Goal: Use online tool/utility: Utilize a website feature to perform a specific function

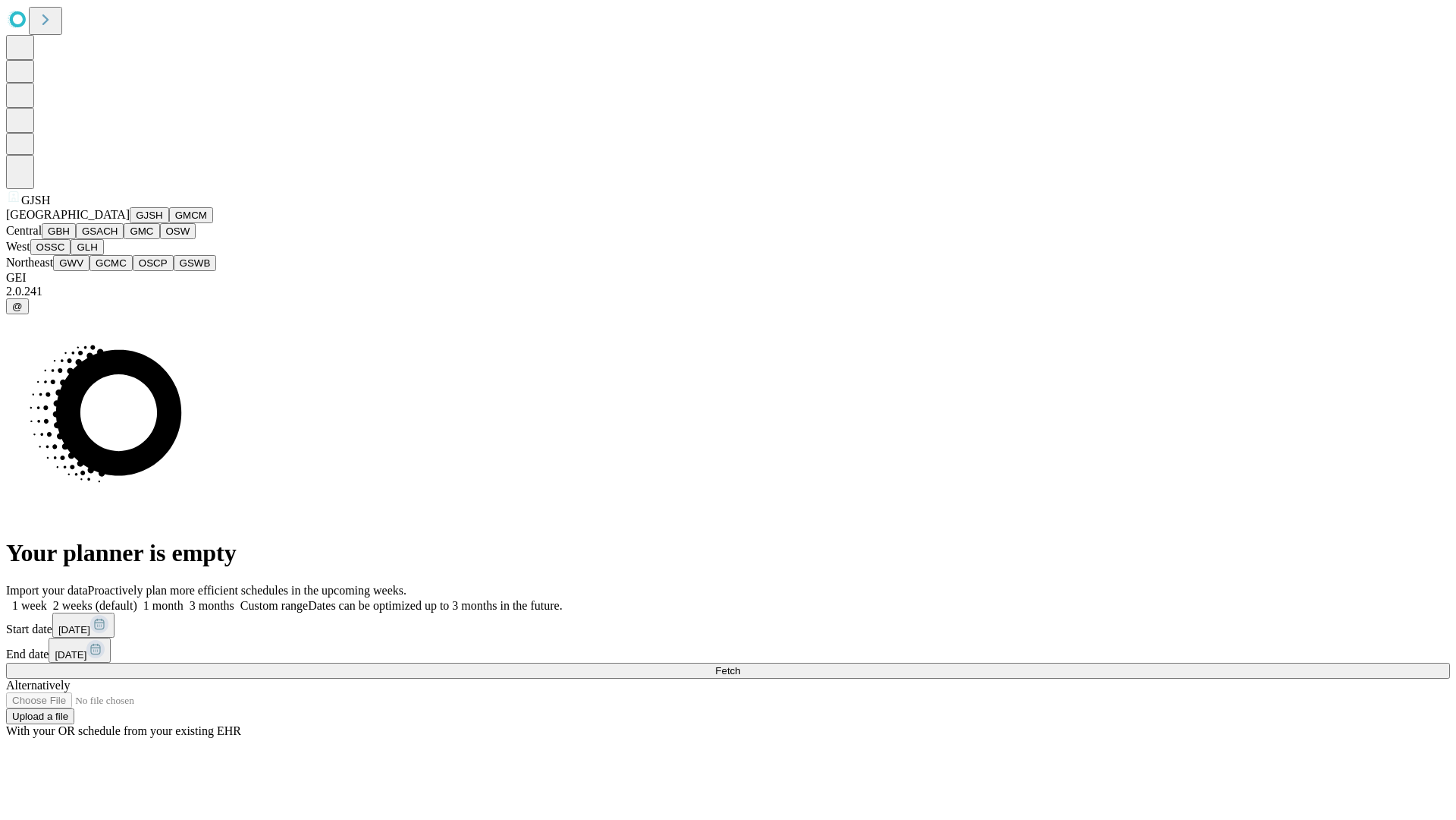
click at [130, 223] on button "GJSH" at bounding box center [149, 215] width 40 height 16
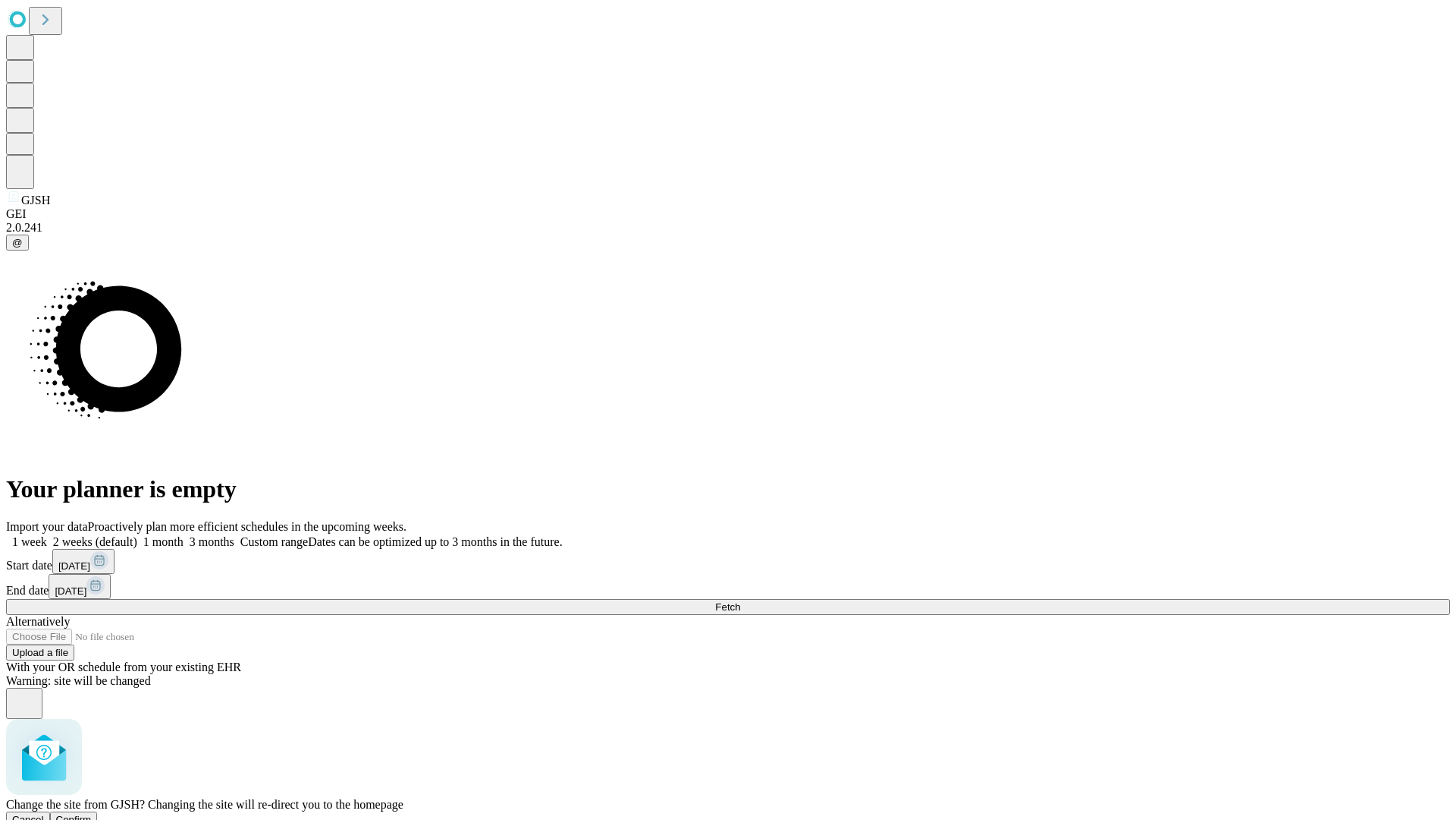
click at [92, 814] on span "Confirm" at bounding box center [74, 819] width 36 height 11
click at [138, 535] on label "2 weeks (default)" at bounding box center [92, 541] width 90 height 13
click at [740, 601] on span "Fetch" at bounding box center [728, 606] width 25 height 11
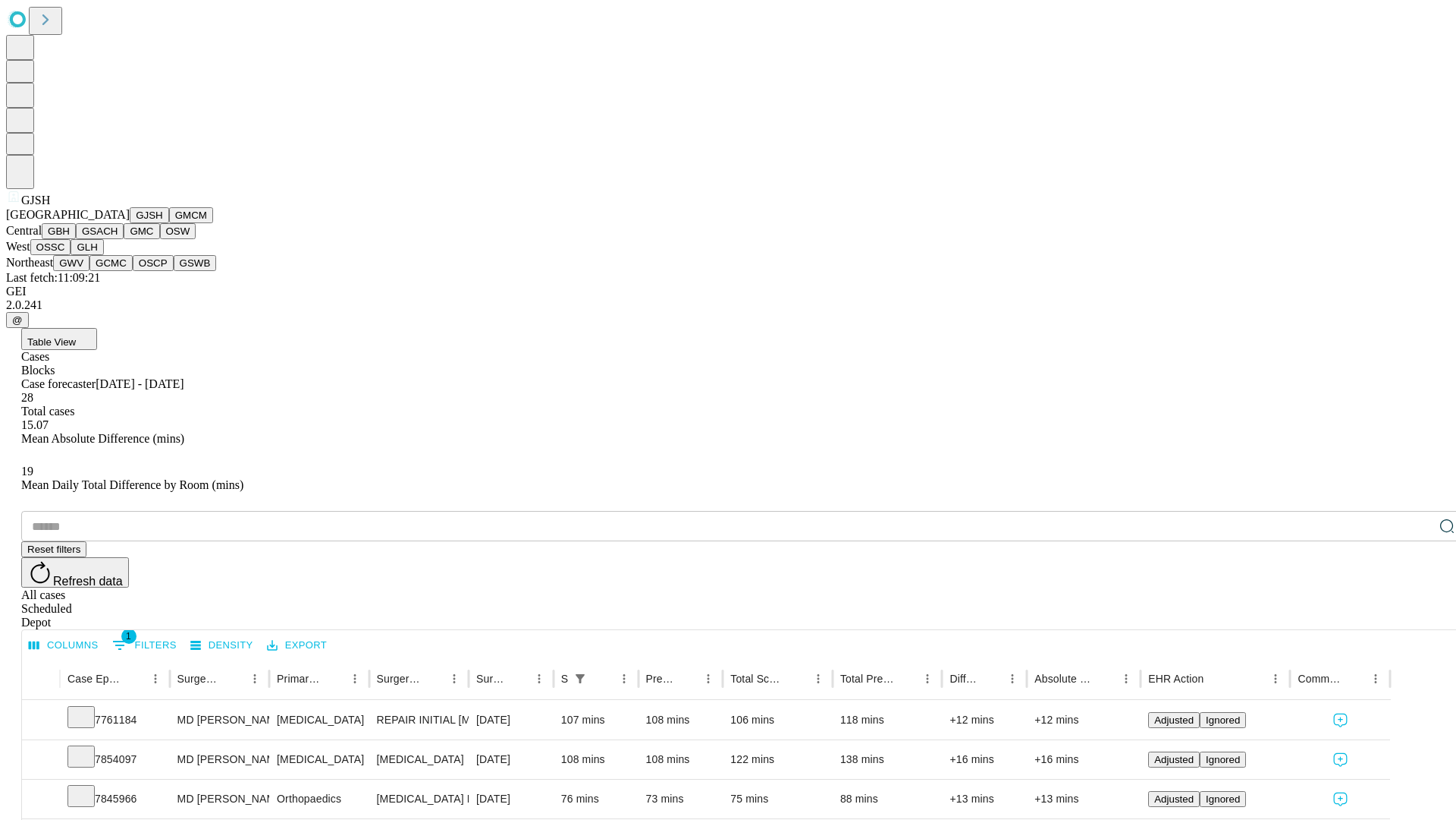
click at [169, 223] on button "GMCM" at bounding box center [191, 215] width 44 height 16
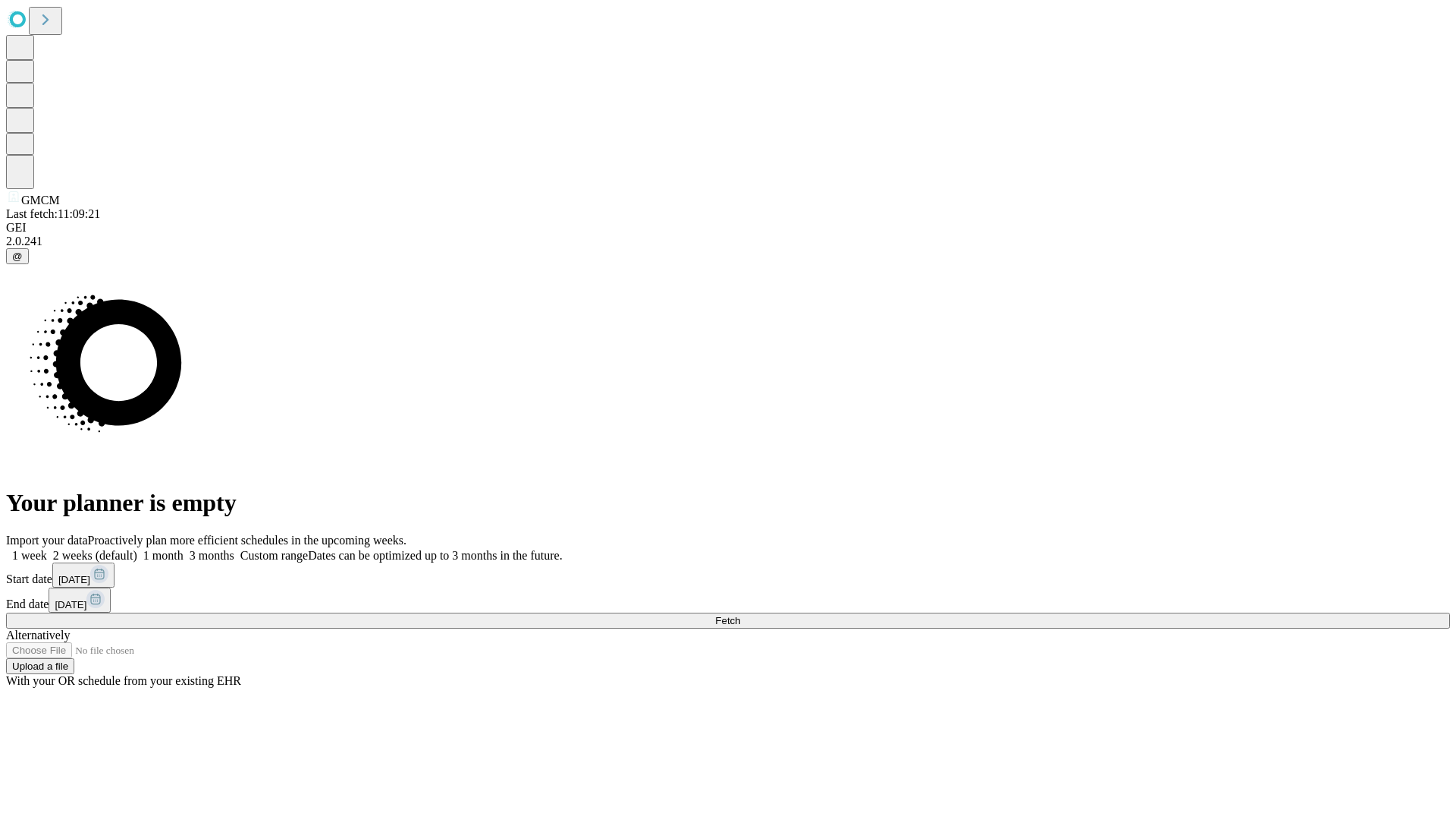
click at [138, 549] on label "2 weeks (default)" at bounding box center [92, 555] width 90 height 13
click at [740, 615] on span "Fetch" at bounding box center [728, 620] width 25 height 11
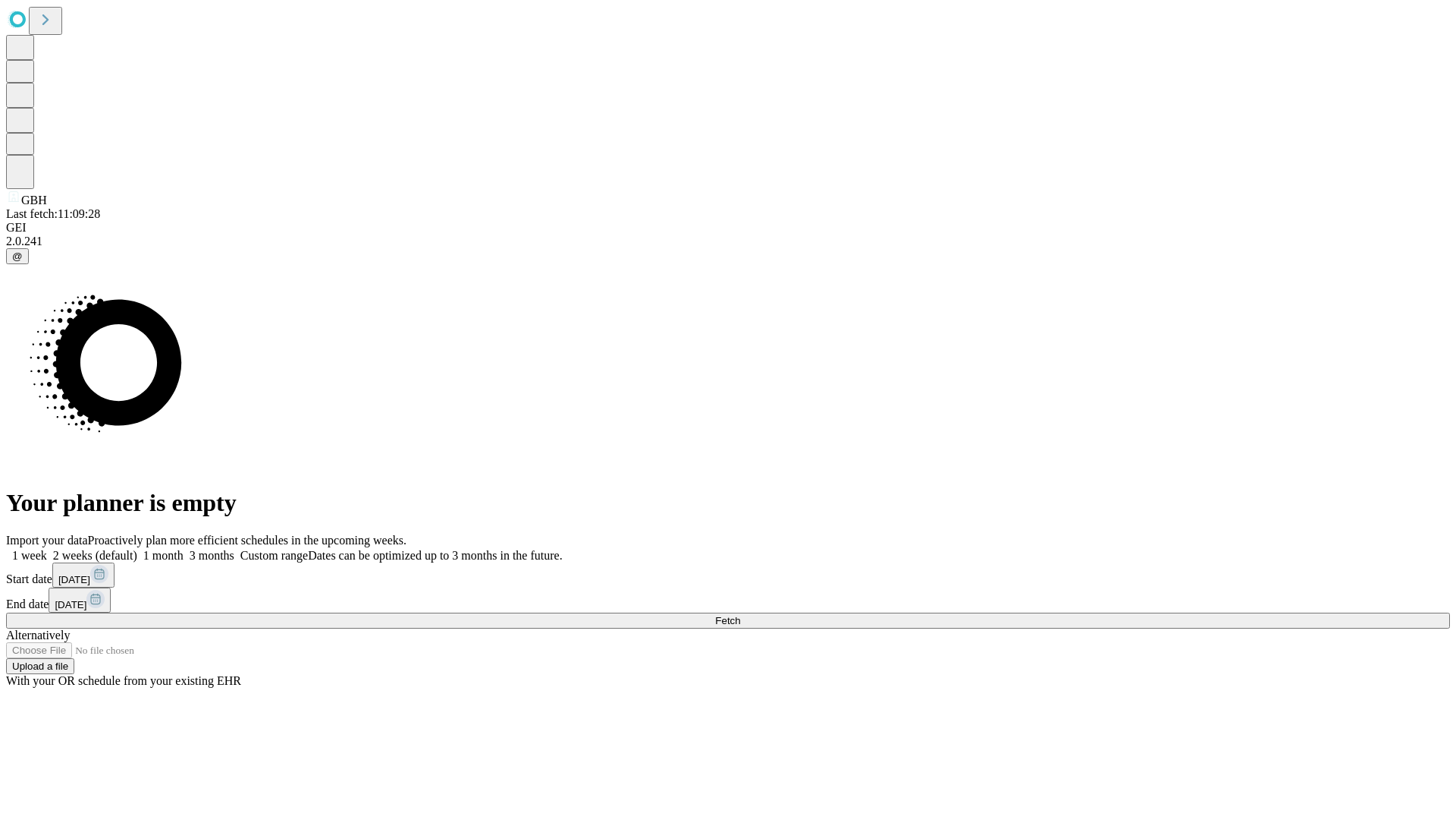
click at [138, 549] on label "2 weeks (default)" at bounding box center [92, 555] width 90 height 13
click at [740, 615] on span "Fetch" at bounding box center [728, 620] width 25 height 11
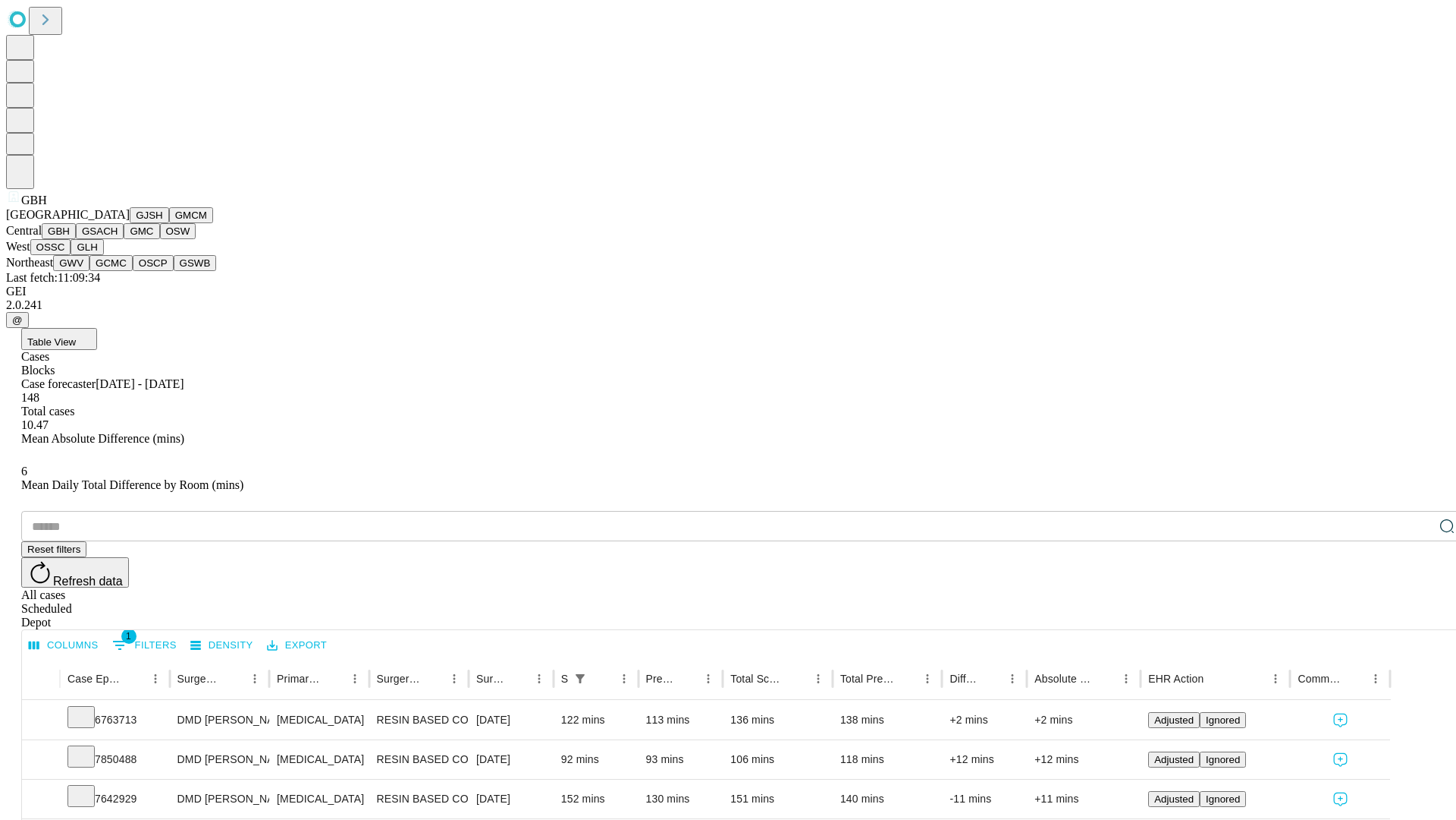
click at [118, 239] on button "GSACH" at bounding box center [100, 231] width 48 height 16
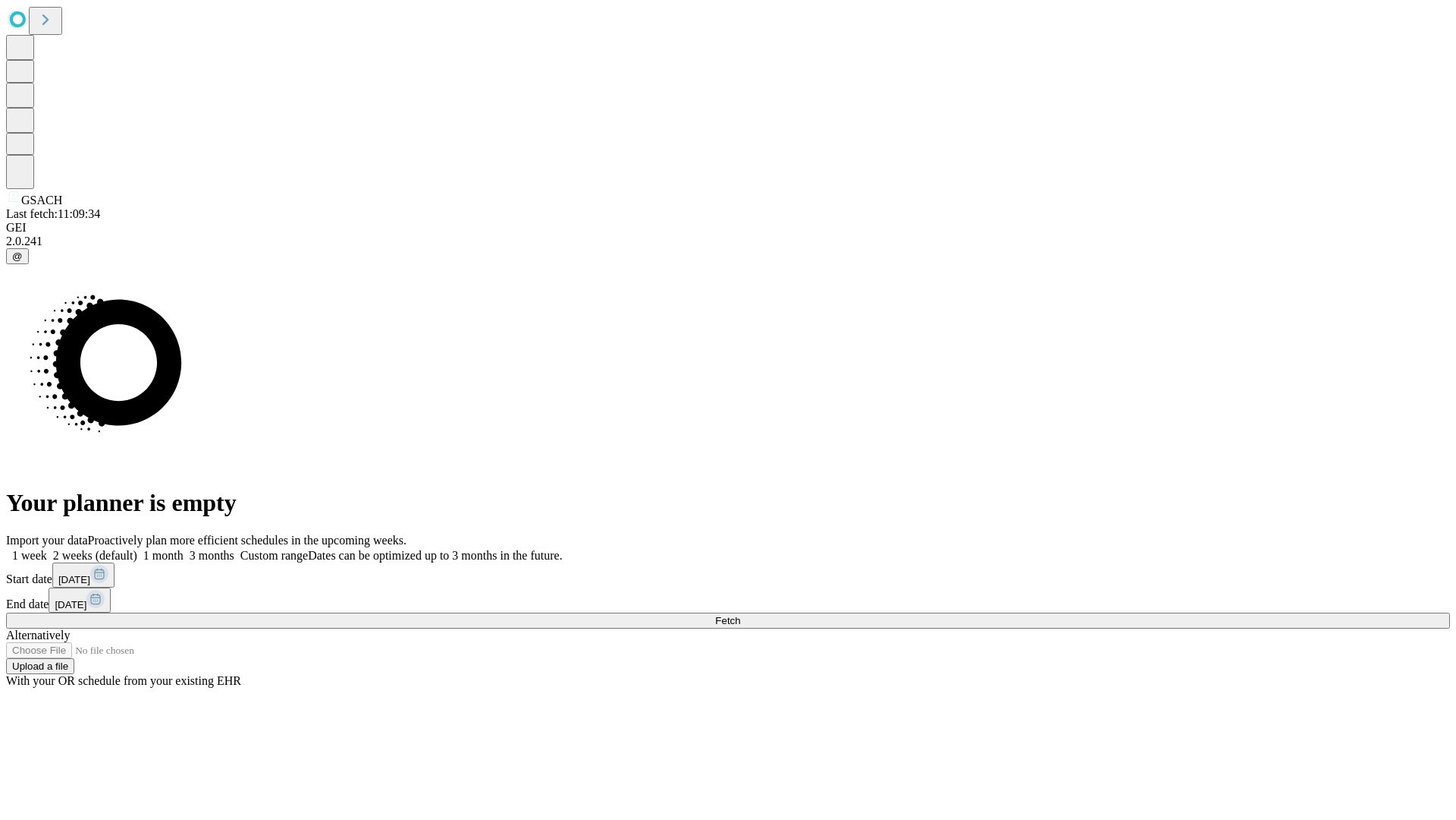
click at [138, 549] on label "2 weeks (default)" at bounding box center [92, 555] width 90 height 13
click at [740, 615] on span "Fetch" at bounding box center [728, 620] width 25 height 11
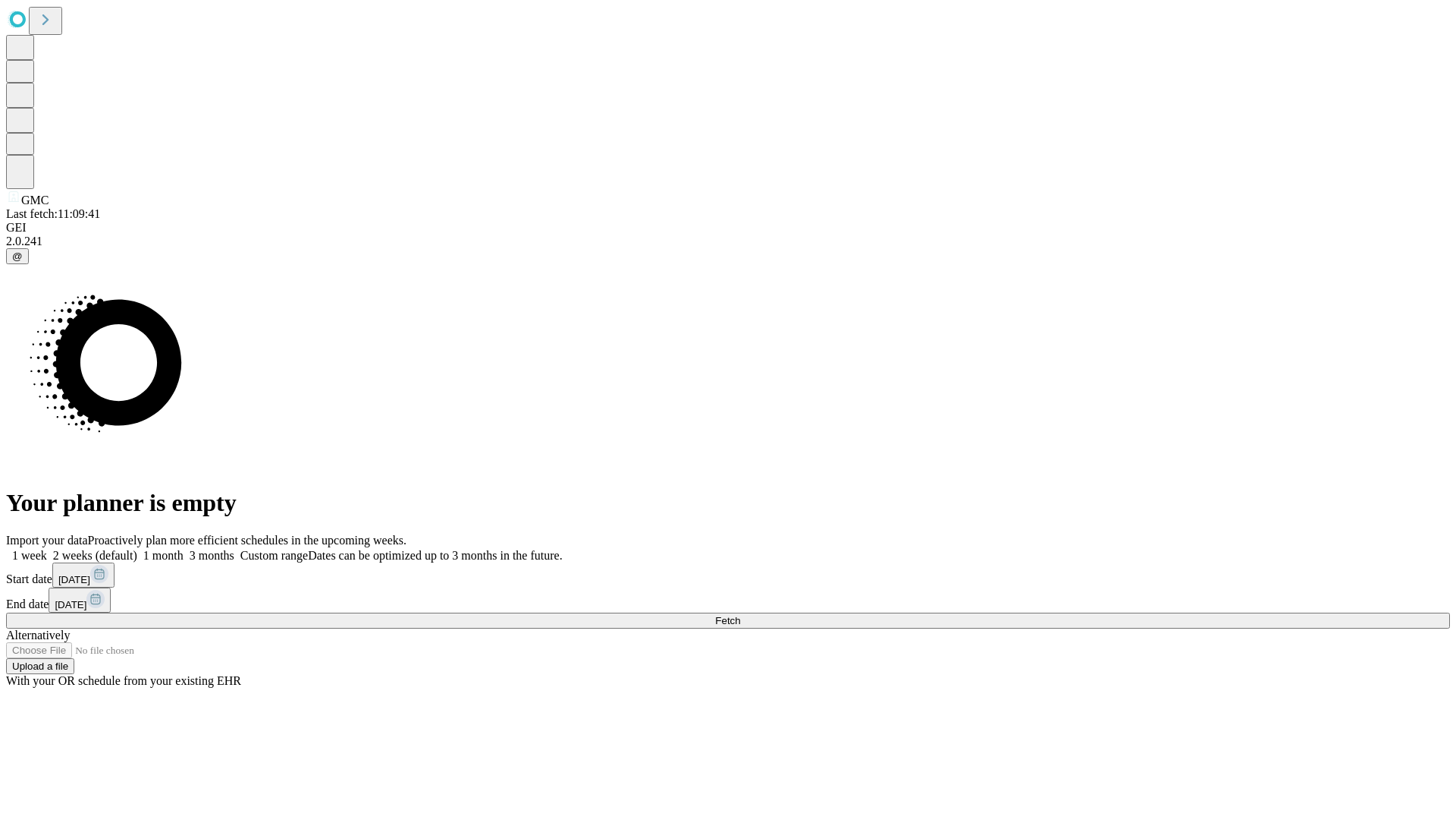
click at [138, 549] on label "2 weeks (default)" at bounding box center [92, 555] width 90 height 13
click at [740, 615] on span "Fetch" at bounding box center [728, 620] width 25 height 11
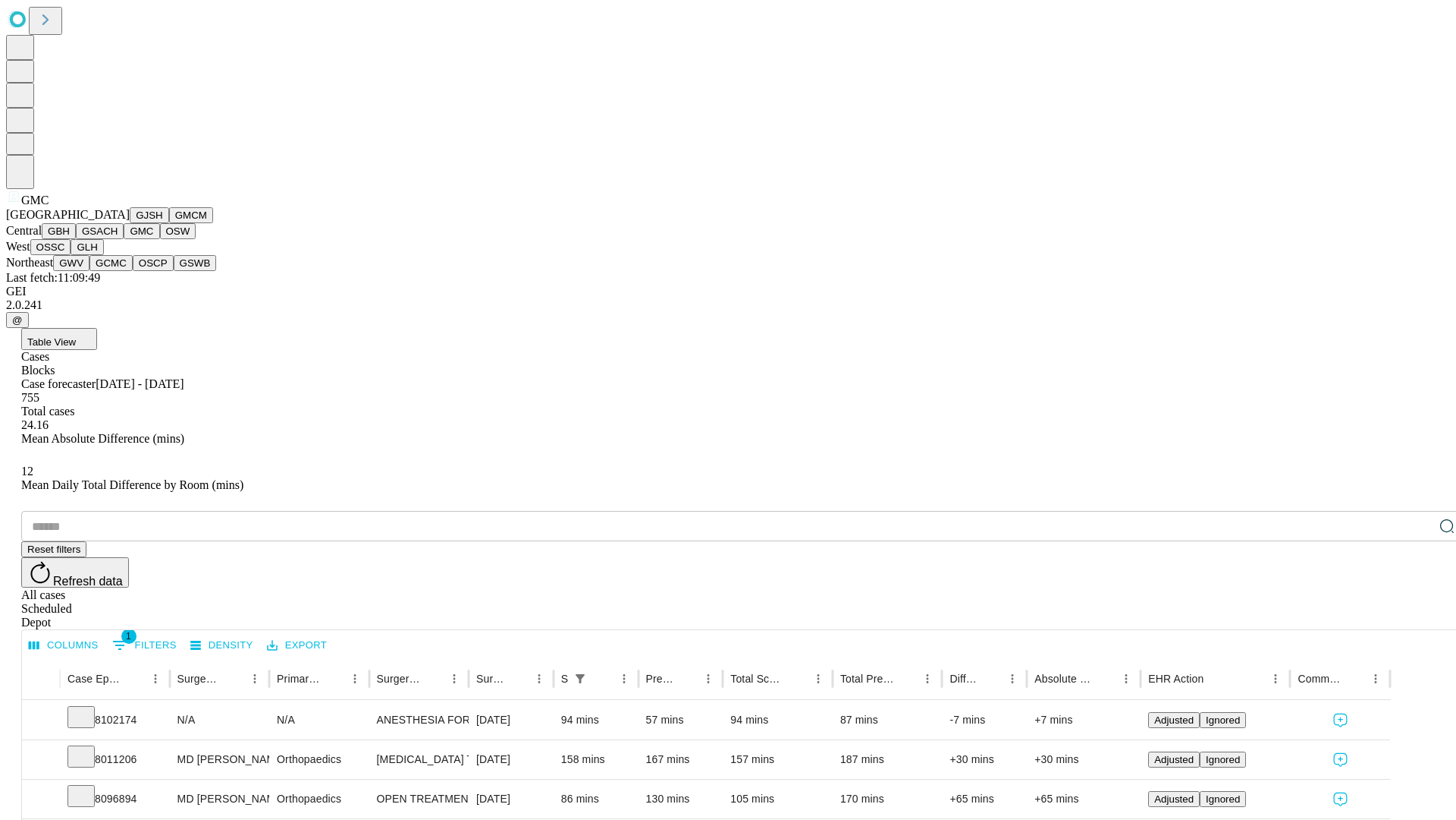
click at [160, 239] on button "OSW" at bounding box center [178, 231] width 37 height 16
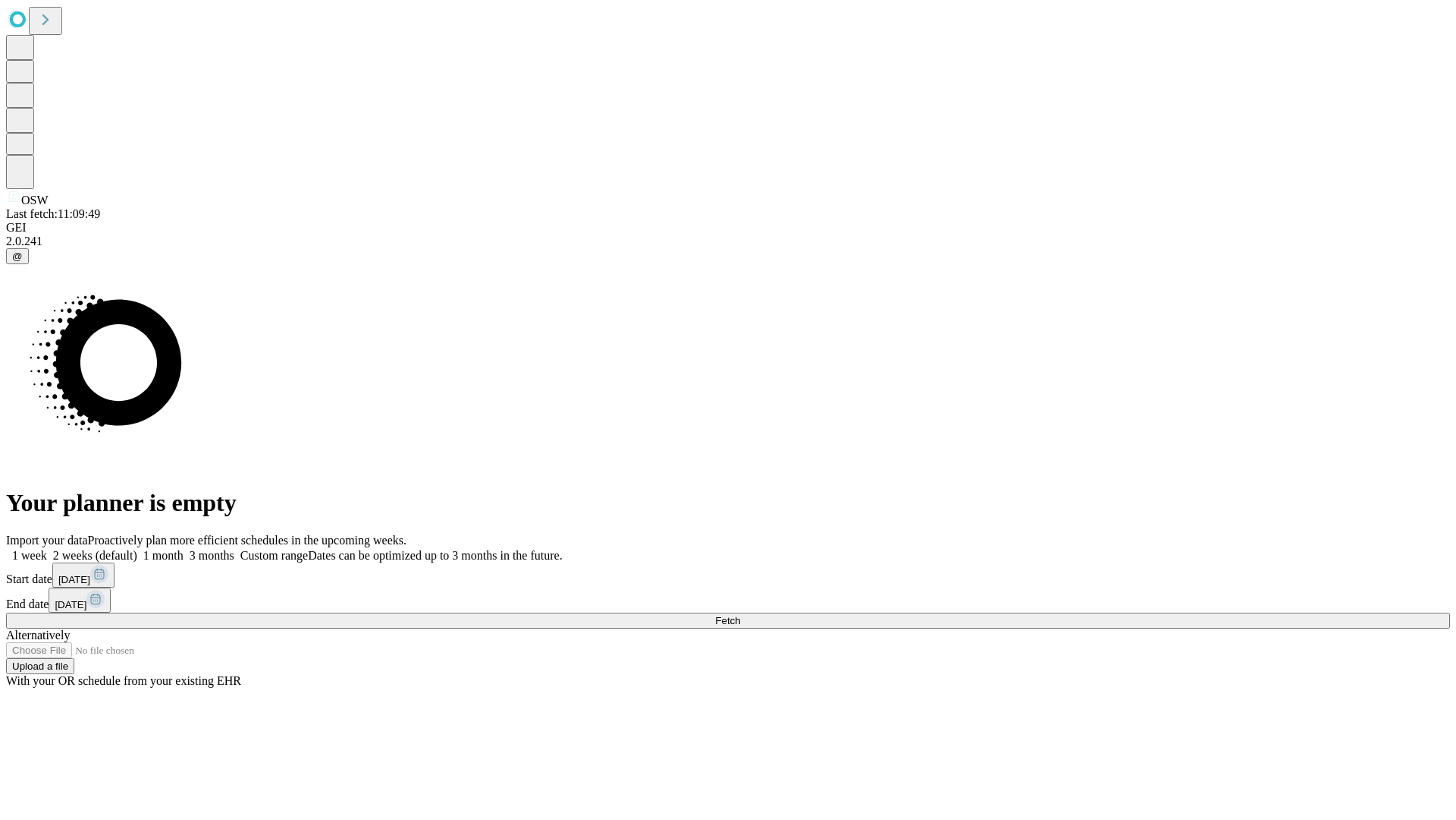
click at [138, 549] on label "2 weeks (default)" at bounding box center [92, 555] width 90 height 13
click at [740, 615] on span "Fetch" at bounding box center [728, 620] width 25 height 11
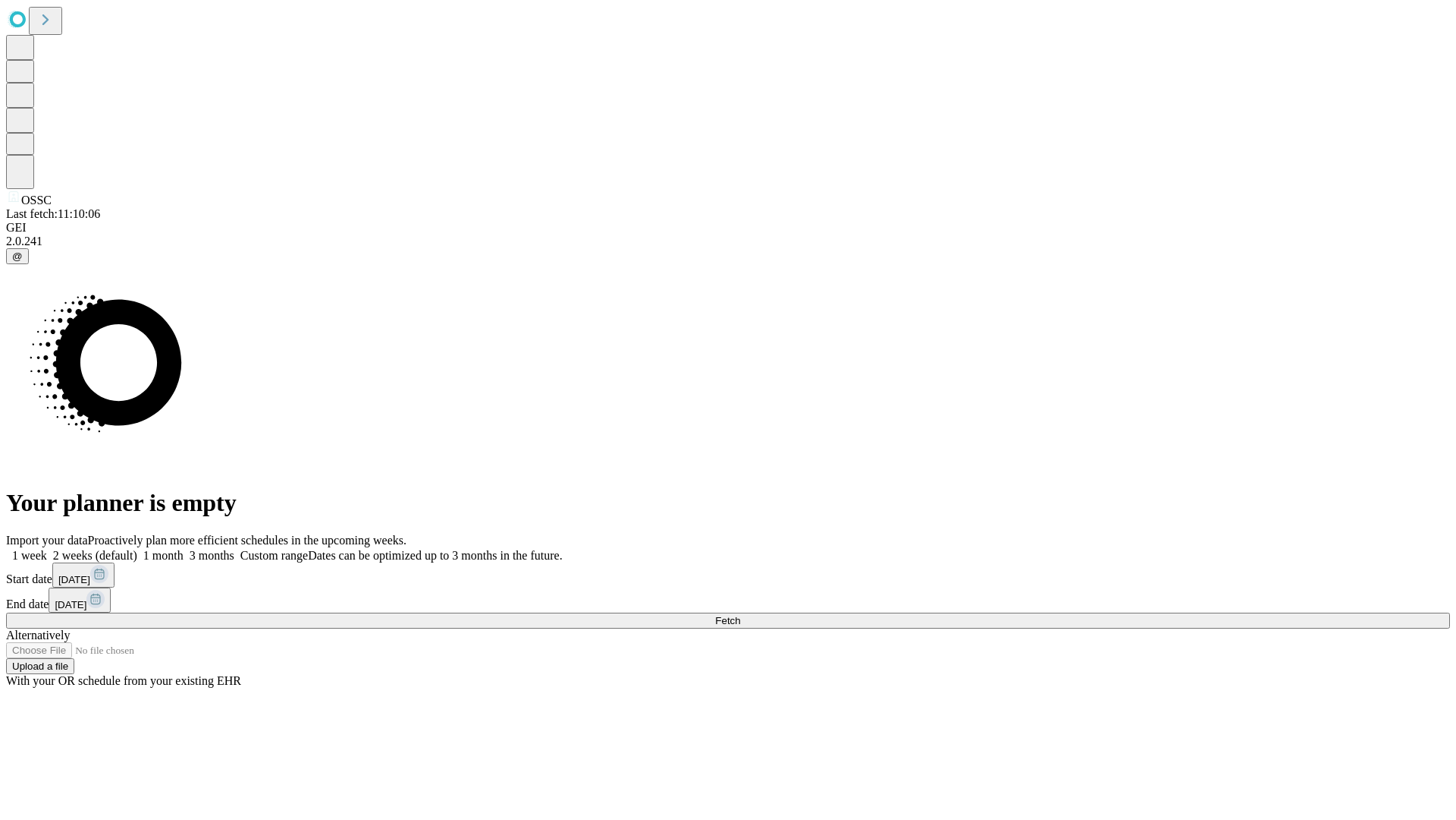
click at [138, 549] on label "2 weeks (default)" at bounding box center [92, 555] width 90 height 13
click at [740, 615] on span "Fetch" at bounding box center [728, 620] width 25 height 11
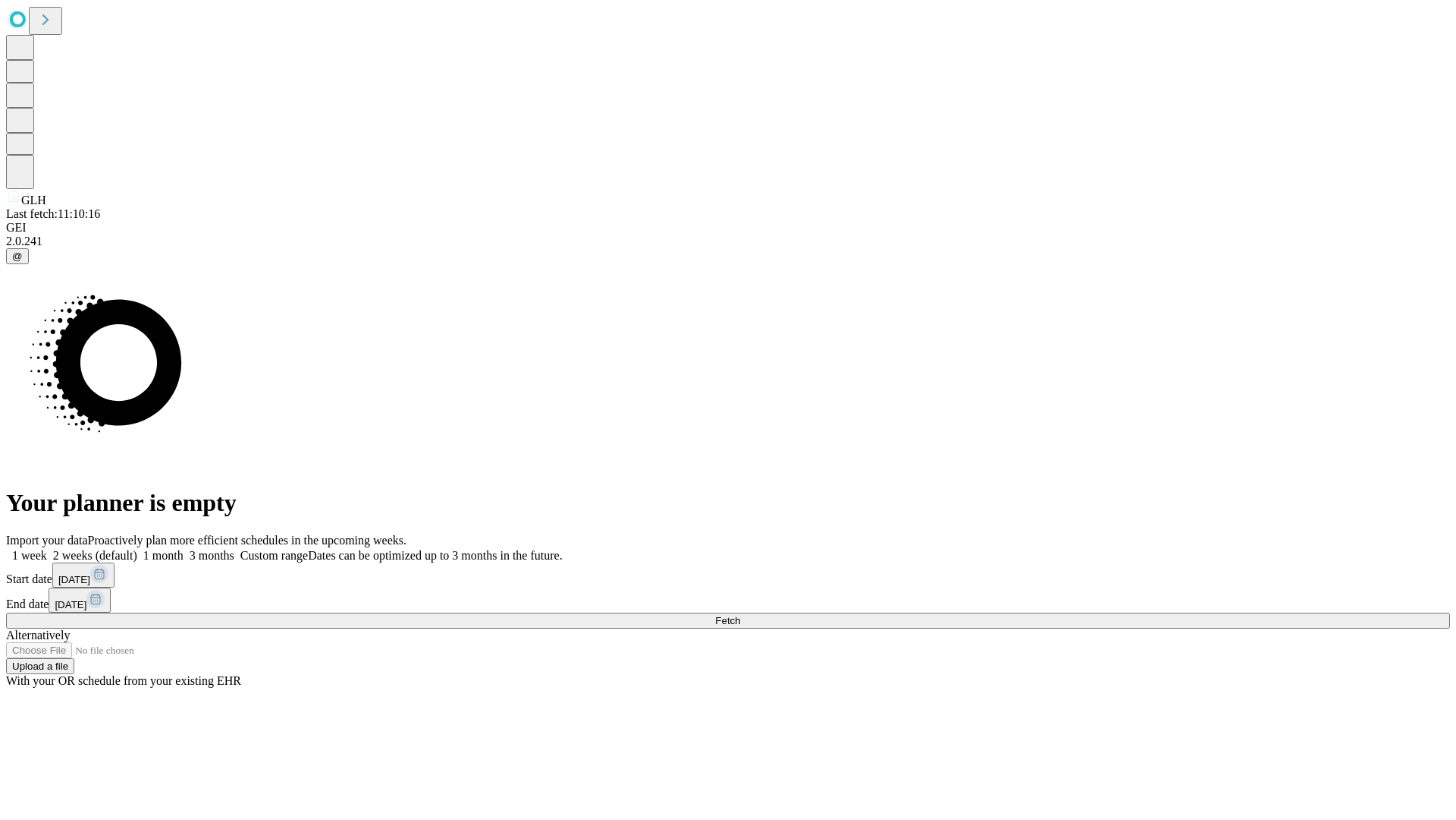
click at [138, 549] on label "2 weeks (default)" at bounding box center [92, 555] width 90 height 13
click at [740, 615] on span "Fetch" at bounding box center [728, 620] width 25 height 11
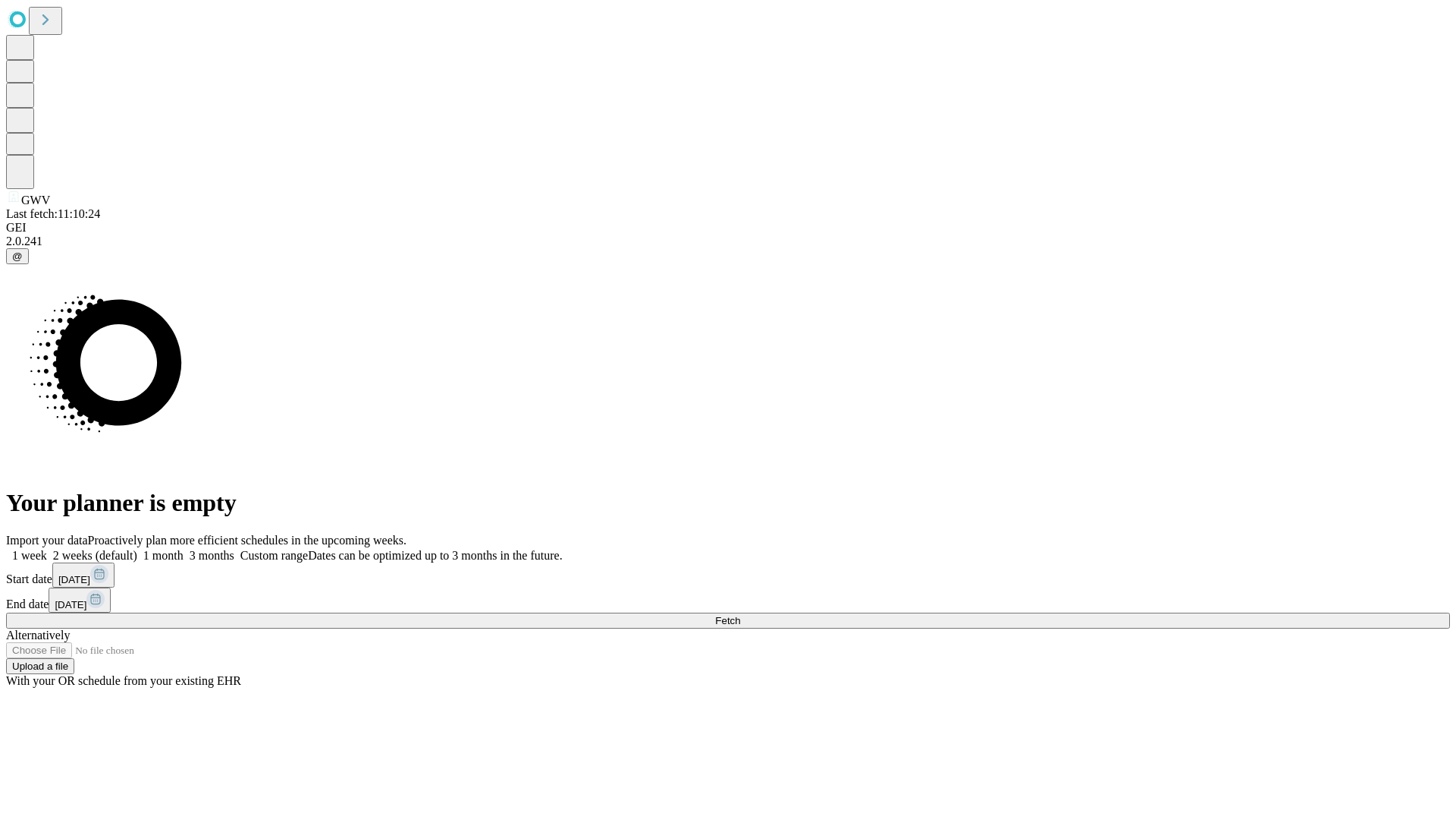
click at [138, 549] on label "2 weeks (default)" at bounding box center [92, 555] width 90 height 13
click at [740, 615] on span "Fetch" at bounding box center [728, 620] width 25 height 11
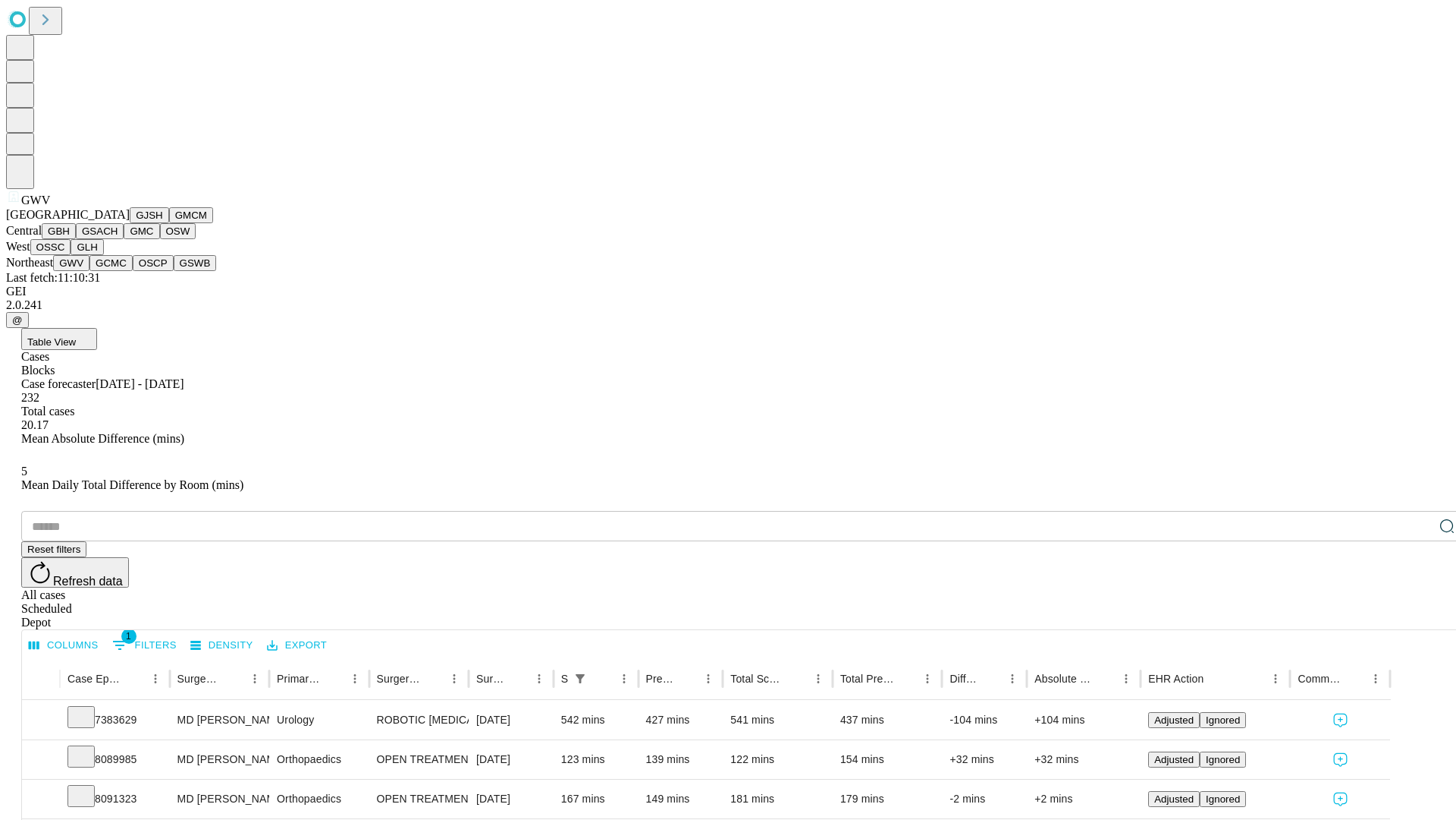
click at [118, 271] on button "GCMC" at bounding box center [111, 263] width 44 height 16
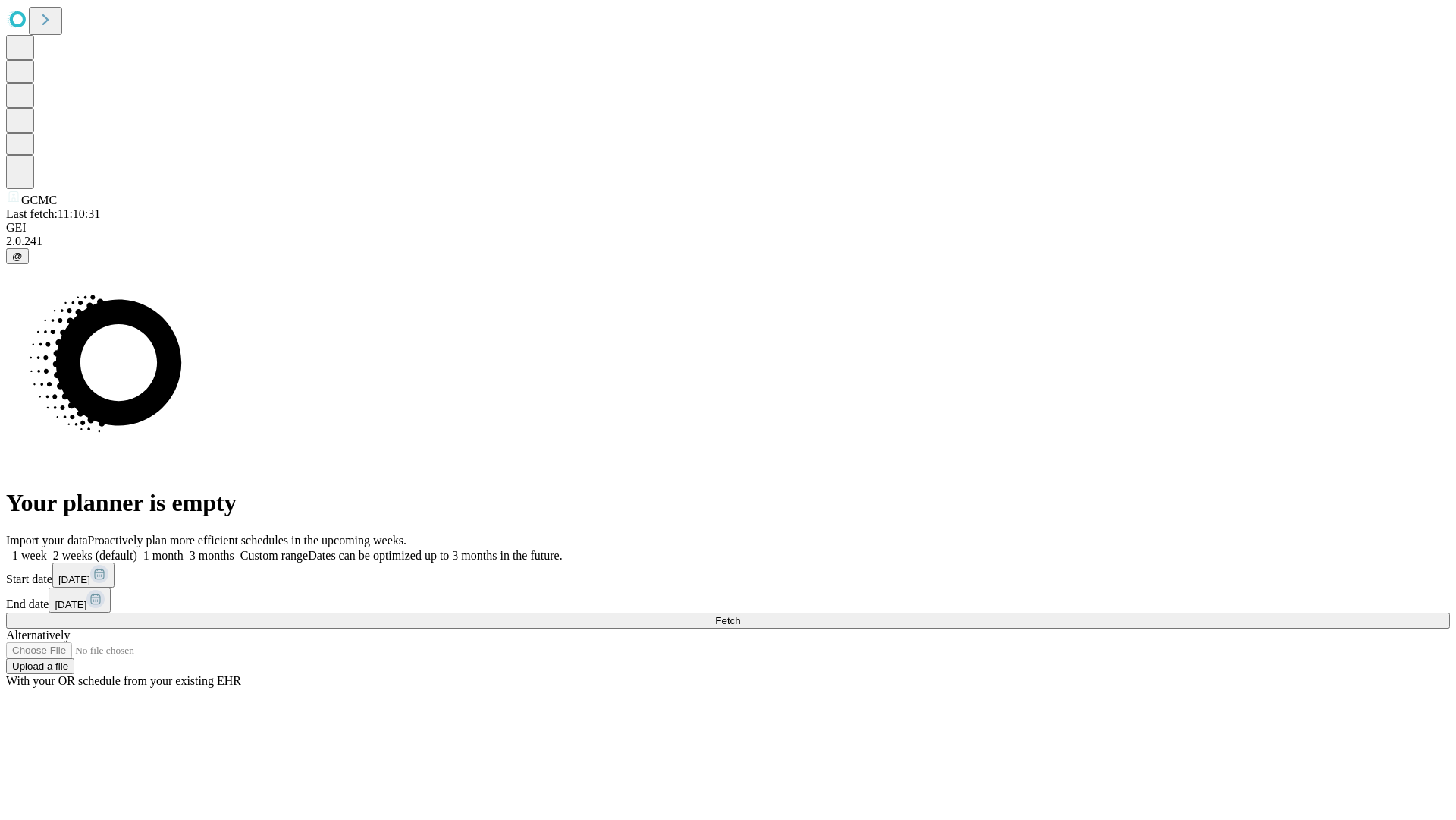
click at [138, 549] on label "2 weeks (default)" at bounding box center [92, 555] width 90 height 13
click at [740, 615] on span "Fetch" at bounding box center [728, 620] width 25 height 11
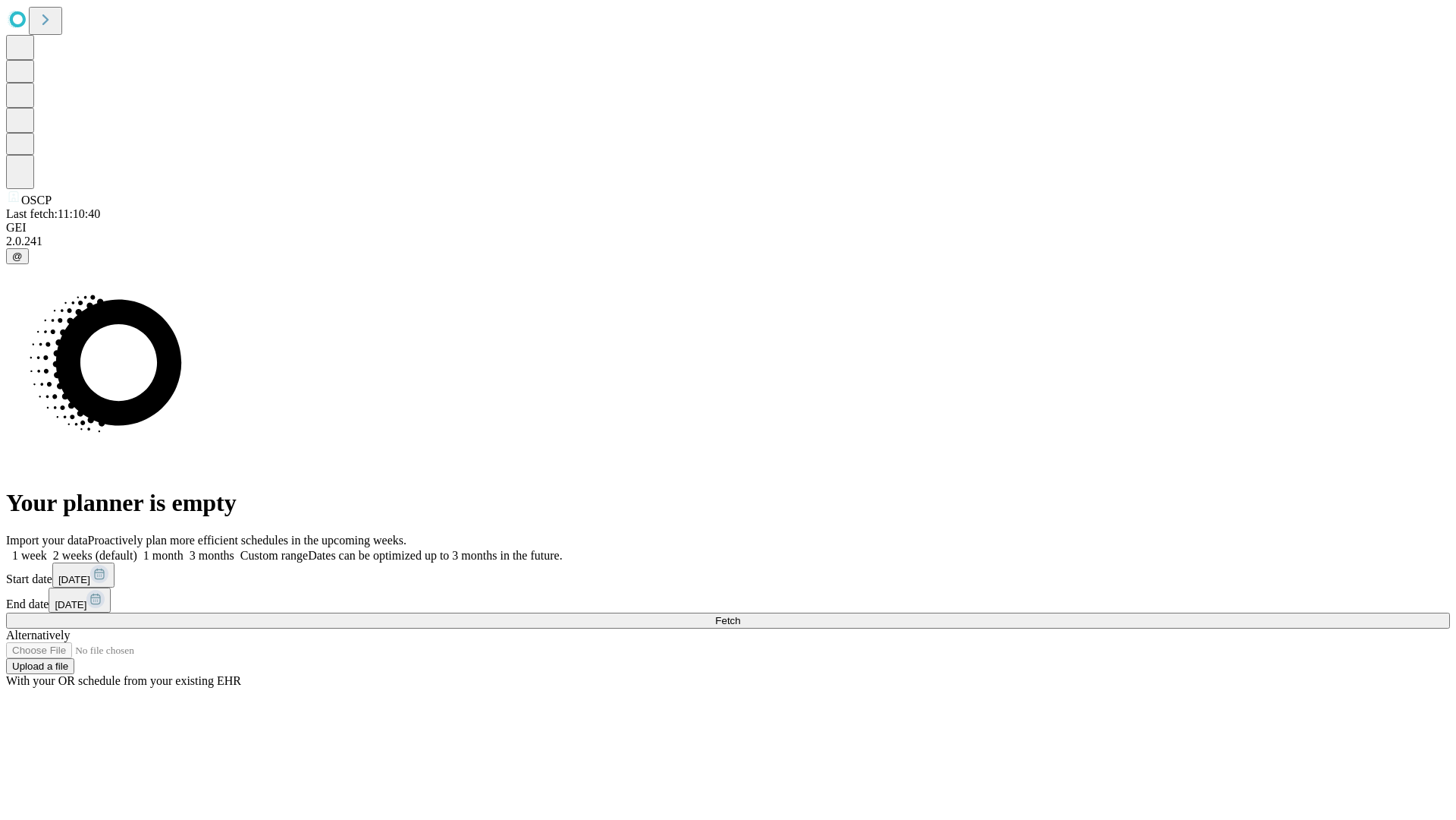
click at [740, 615] on span "Fetch" at bounding box center [728, 620] width 25 height 11
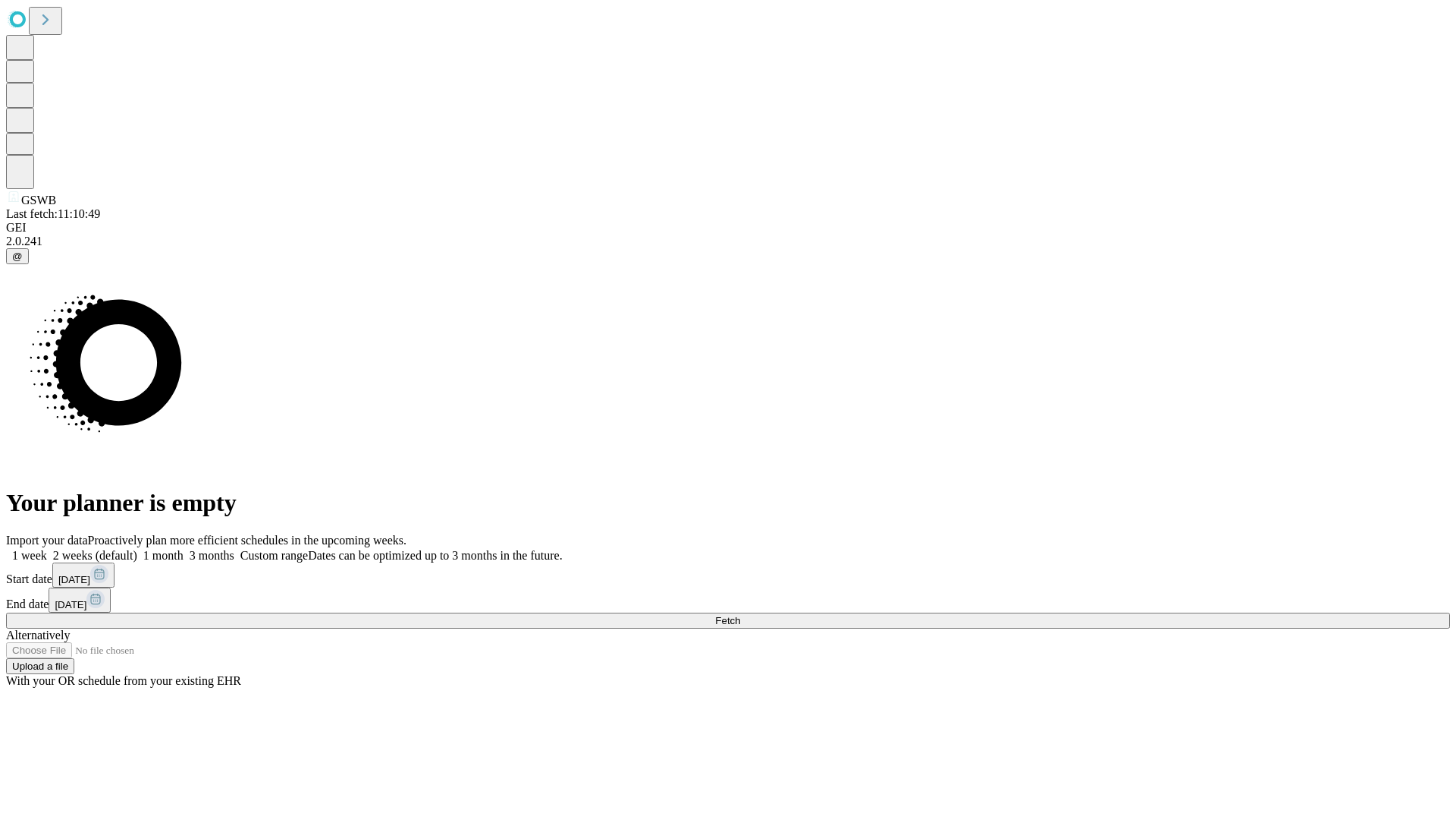
click at [138, 549] on label "2 weeks (default)" at bounding box center [92, 555] width 90 height 13
click at [740, 615] on span "Fetch" at bounding box center [728, 620] width 25 height 11
